Goal: Answer question/provide support

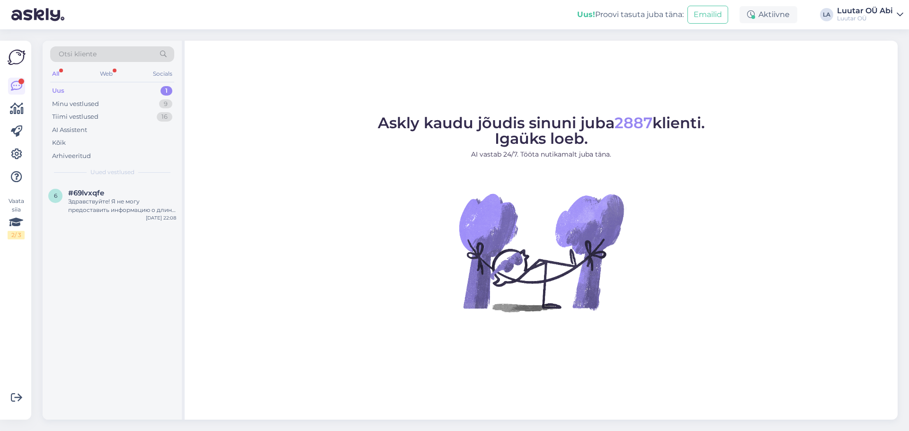
click at [118, 91] on div "Uus 1" at bounding box center [112, 90] width 124 height 13
click at [130, 211] on div "Здравствуйте! Я не могу предоставить информацию о длине браслета 994248. Я увед…" at bounding box center [122, 205] width 108 height 17
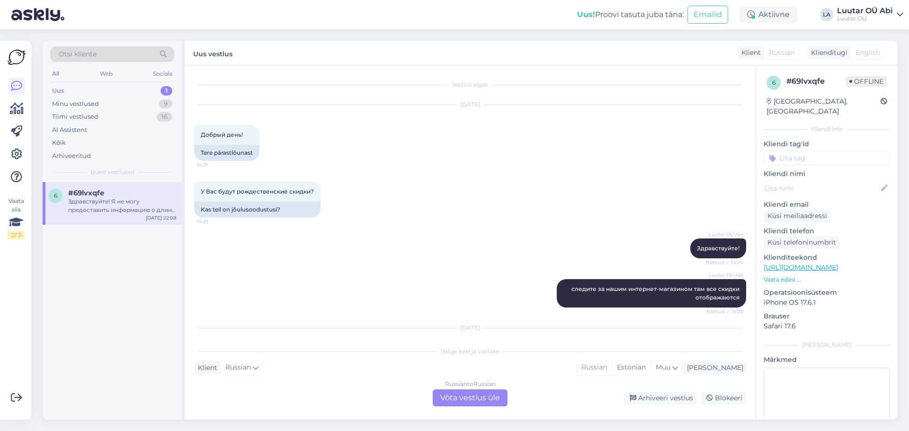
scroll to position [1582, 0]
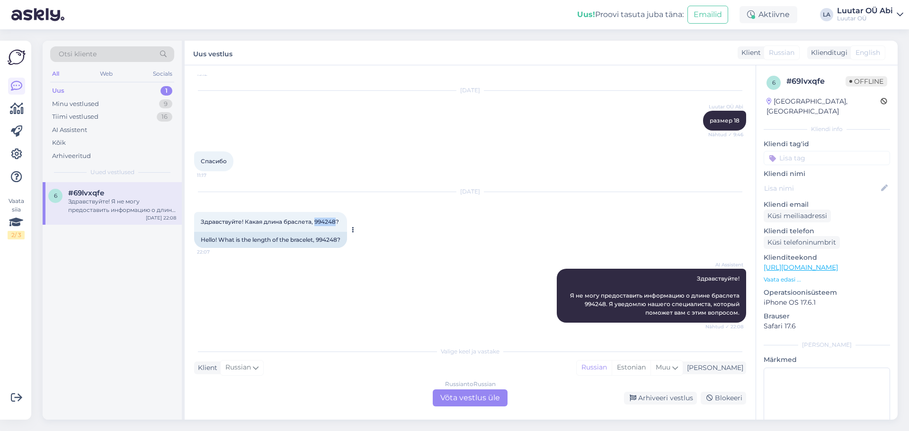
drag, startPoint x: 313, startPoint y: 222, endPoint x: 337, endPoint y: 222, distance: 23.2
click at [337, 222] on span "Здравствуйте! Какая длина браслета, 994248?" at bounding box center [270, 221] width 138 height 7
copy span "994248"
click at [468, 387] on div "Russian to Russian" at bounding box center [470, 384] width 51 height 9
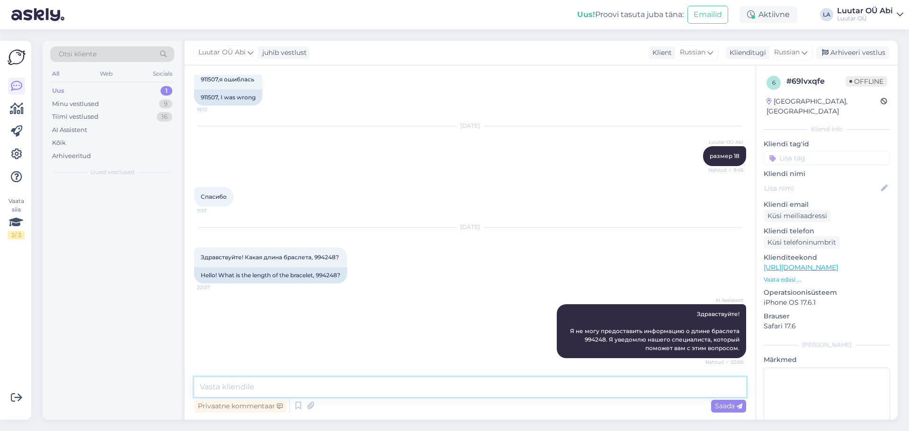
click at [470, 394] on textarea at bounding box center [470, 387] width 552 height 20
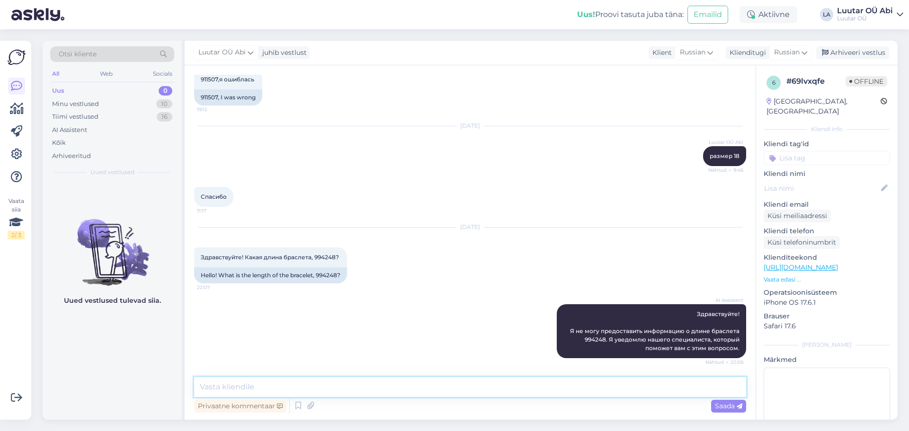
click at [456, 390] on textarea at bounding box center [470, 387] width 552 height 20
click at [388, 393] on textarea at bounding box center [470, 387] width 552 height 20
type textarea "с таким ид у нас нет товара"
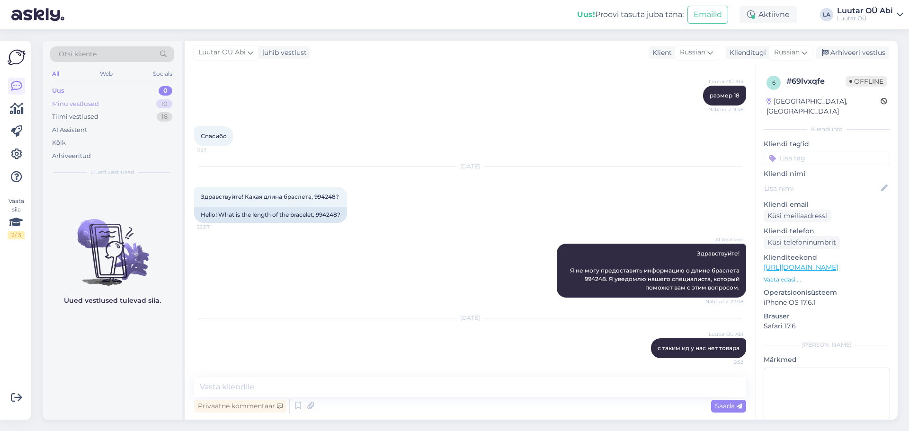
click at [107, 100] on div "Minu vestlused 10" at bounding box center [112, 103] width 124 height 13
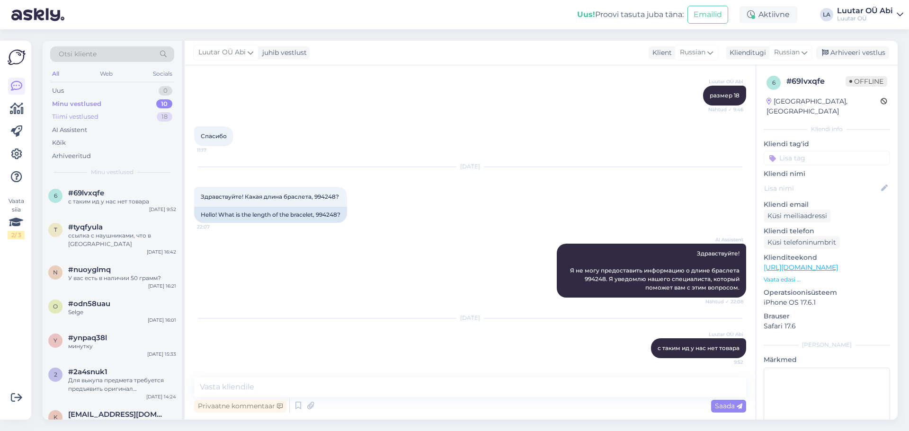
click at [111, 114] on div "Tiimi vestlused 18" at bounding box center [112, 116] width 124 height 13
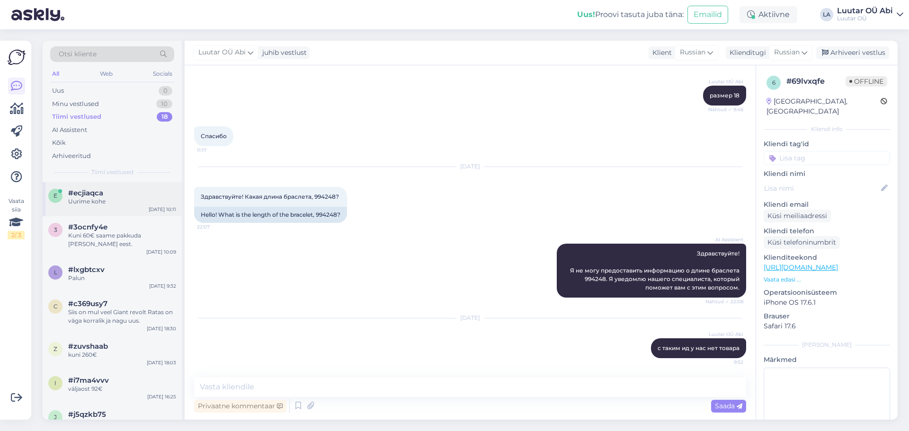
click at [128, 203] on div "Uurime kohe" at bounding box center [122, 201] width 108 height 9
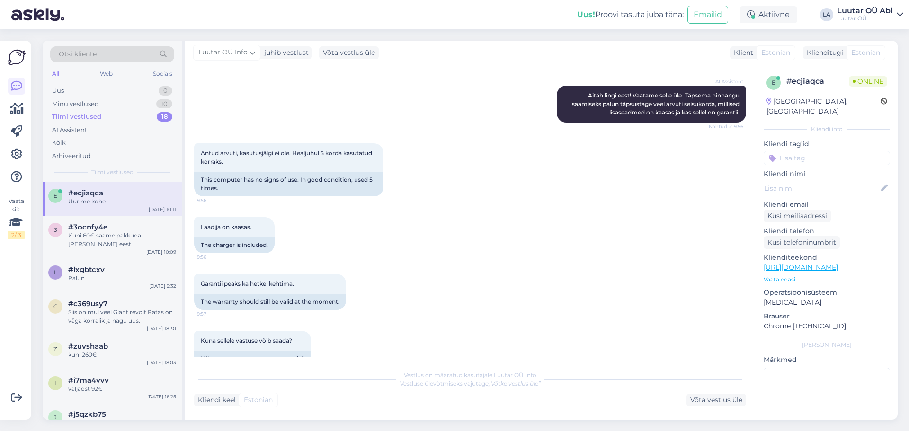
scroll to position [151, 0]
